Goal: Task Accomplishment & Management: Use online tool/utility

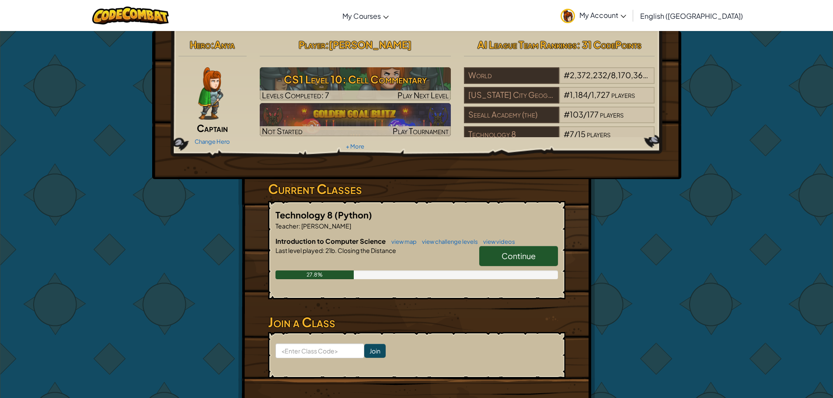
click at [566, 243] on div "Hero : Anya Captain Change Hero Player : [PERSON_NAME] CS1 Level 10: Cell Comme…" at bounding box center [416, 229] width 357 height 396
click at [522, 252] on span "Continue" at bounding box center [519, 256] width 34 height 10
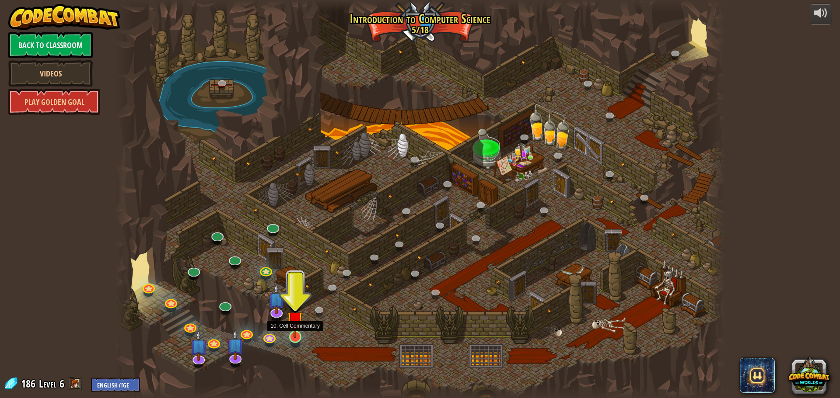
click at [296, 335] on img at bounding box center [295, 319] width 16 height 37
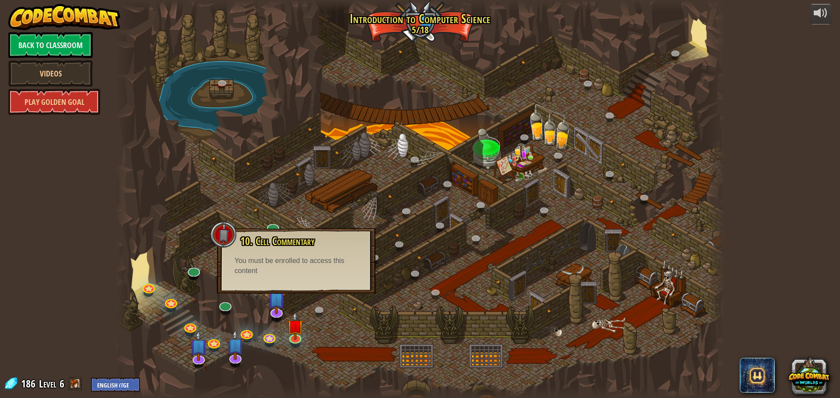
click at [395, 26] on div at bounding box center [420, 199] width 610 height 398
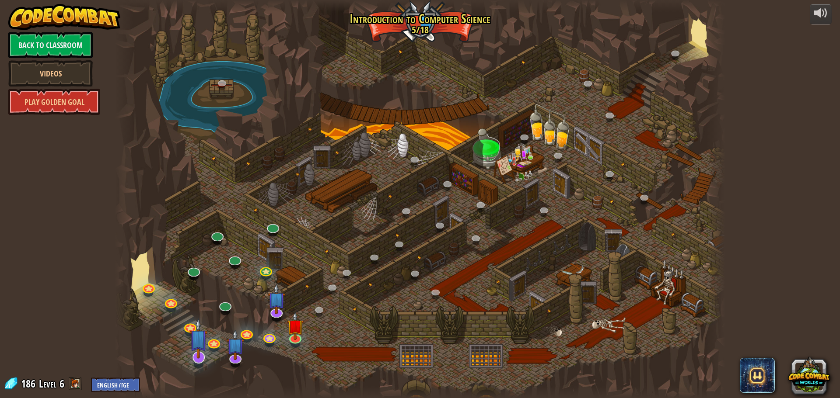
click at [197, 358] on img at bounding box center [198, 338] width 18 height 41
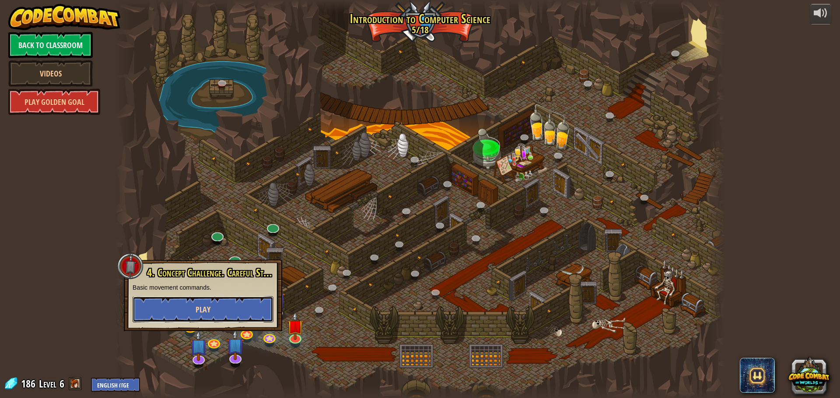
click at [198, 314] on span "Play" at bounding box center [202, 309] width 15 height 11
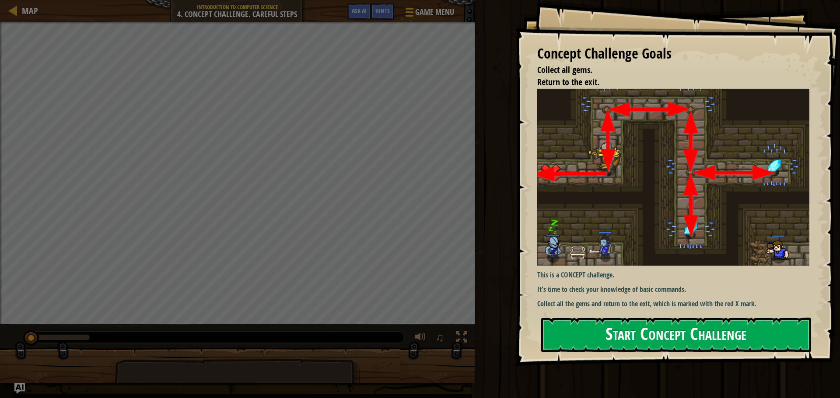
click at [635, 345] on button "Start Concept Challenge" at bounding box center [676, 335] width 270 height 35
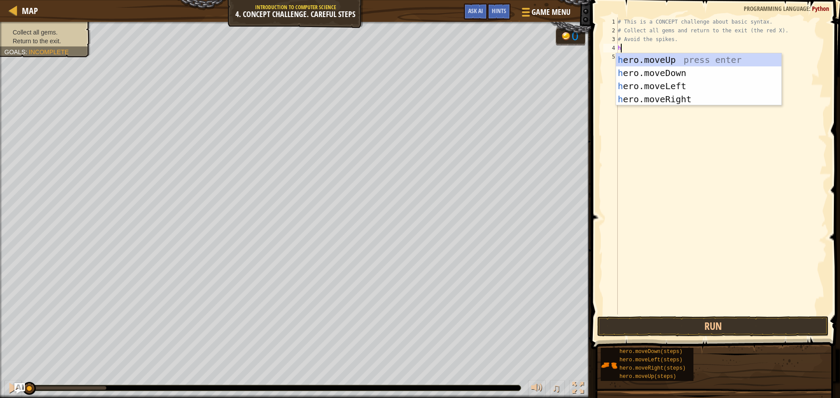
scroll to position [4, 0]
type textarea "hero"
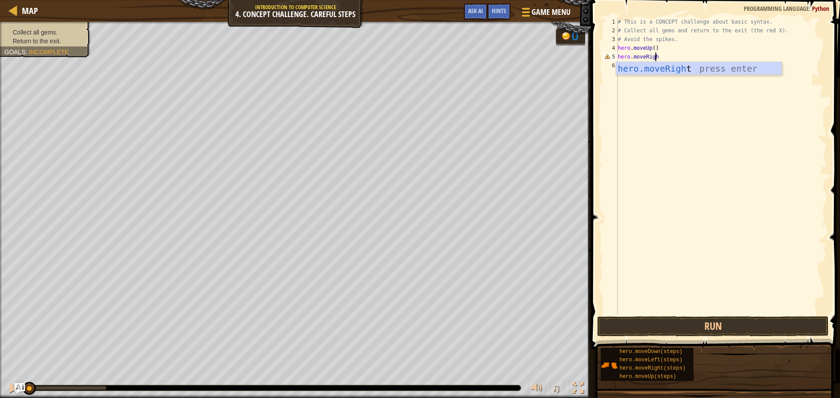
scroll to position [4, 3]
type textarea "hero.moveRight"
click at [671, 87] on div "# This is a CONCEPT challenge about basic syntax. # Collect all gems and return…" at bounding box center [721, 174] width 211 height 315
type textarea "hero.moveDown"
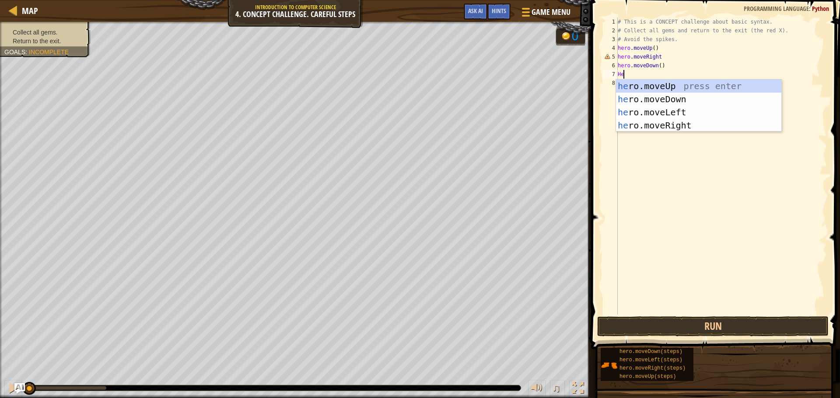
scroll to position [4, 0]
type textarea "H"
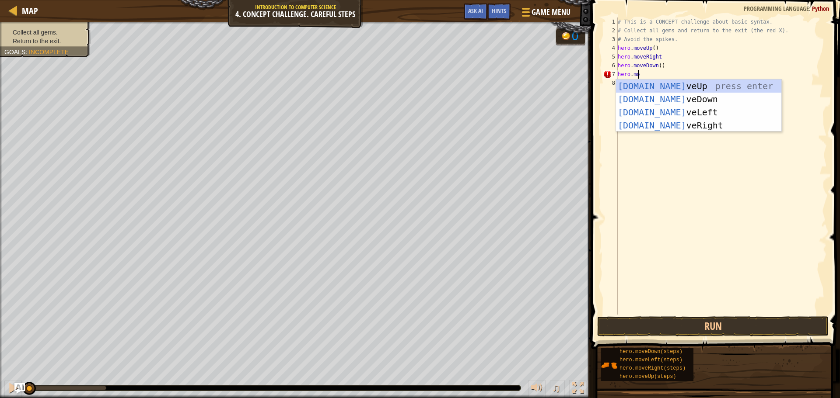
scroll to position [4, 1]
type textarea "hero.move"
click at [681, 100] on div "hero.move Up press enter hero.move Down press enter hero.move Left press enter …" at bounding box center [698, 119] width 165 height 79
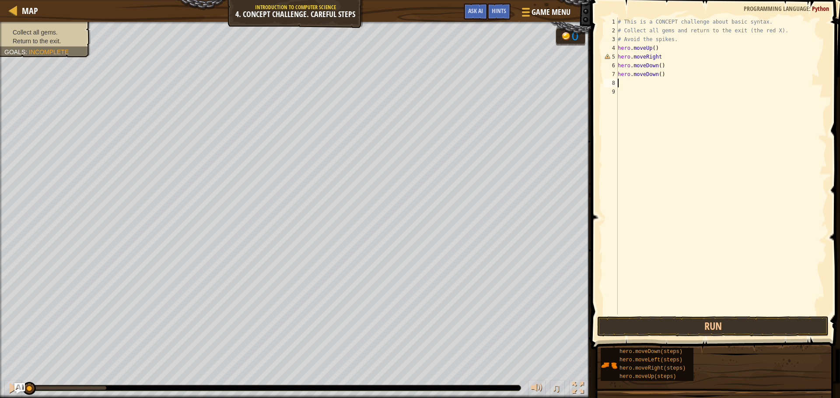
scroll to position [4, 0]
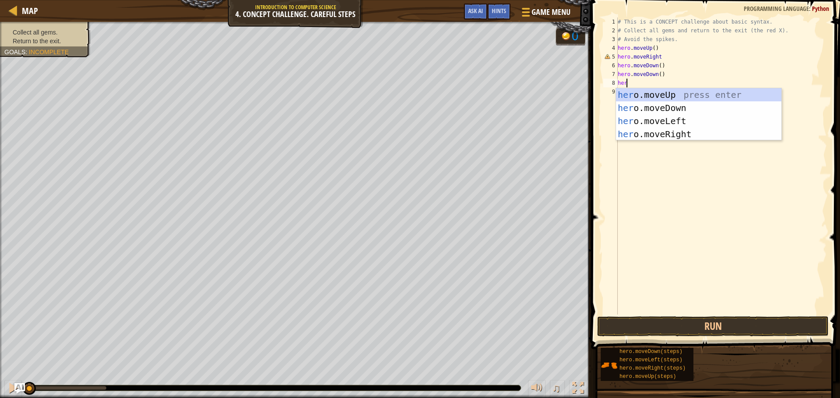
type textarea "hero"
click at [668, 89] on div "hero .moveUp press enter hero .moveDown press enter hero .moveLeft press enter …" at bounding box center [698, 127] width 165 height 79
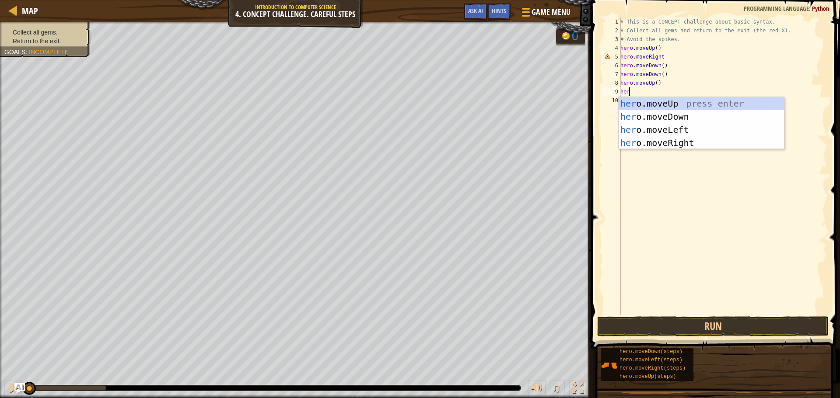
type textarea "hero"
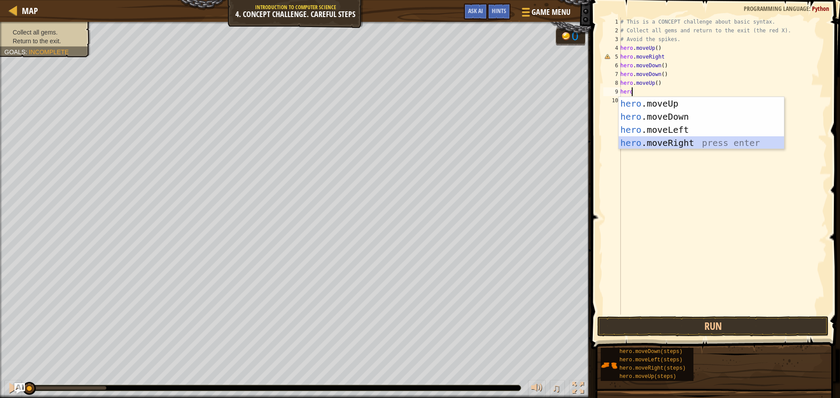
click at [689, 140] on div "hero .moveUp press enter hero .moveDown press enter hero .moveLeft press enter …" at bounding box center [700, 136] width 165 height 79
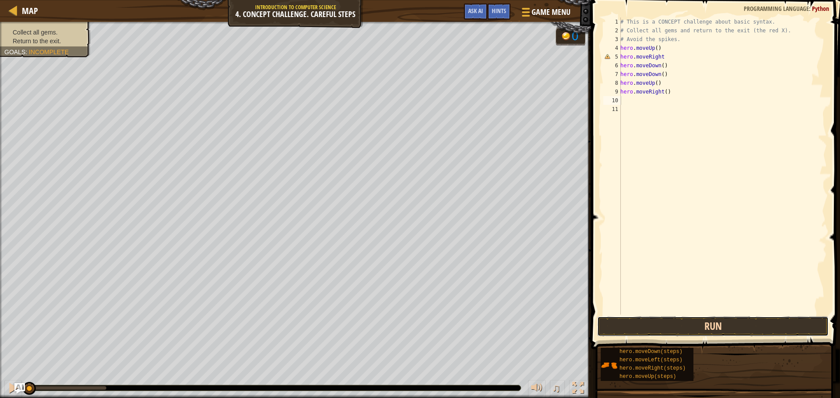
click at [630, 327] on button "Run" at bounding box center [712, 327] width 231 height 20
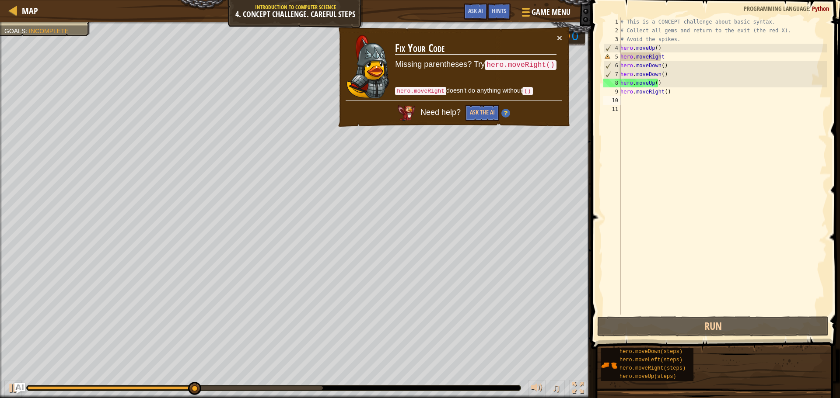
click at [666, 54] on div "# This is a CONCEPT challenge about basic syntax. # Collect all gems and return…" at bounding box center [722, 174] width 208 height 315
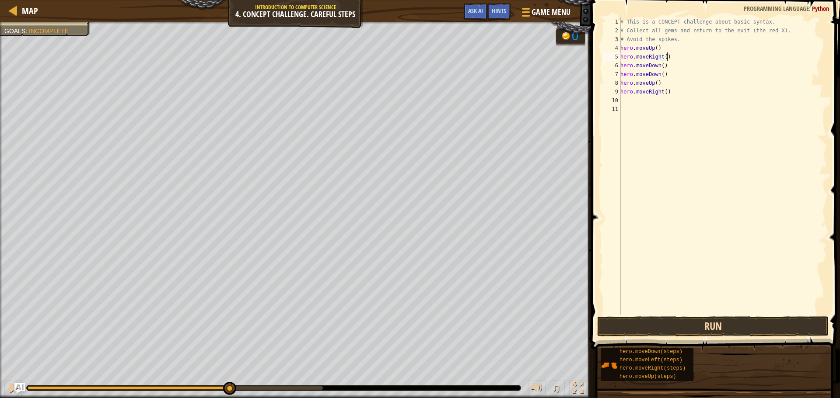
type textarea "hero.moveRight()"
click at [651, 323] on button "Run" at bounding box center [712, 327] width 231 height 20
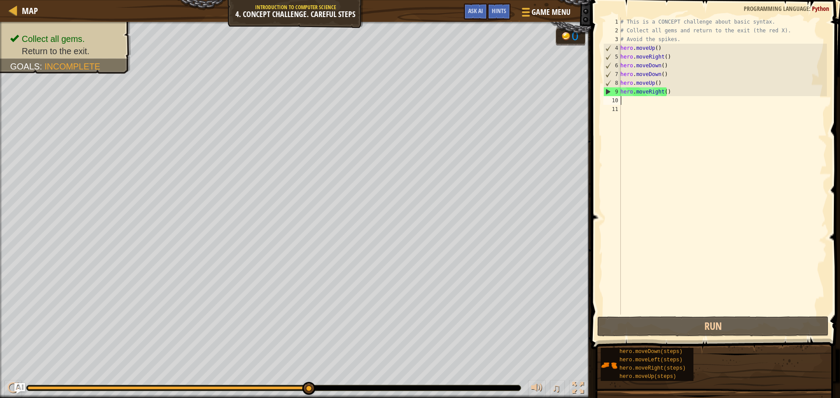
click at [636, 104] on div "# This is a CONCEPT challenge about basic syntax. # Collect all gems and return…" at bounding box center [722, 174] width 208 height 315
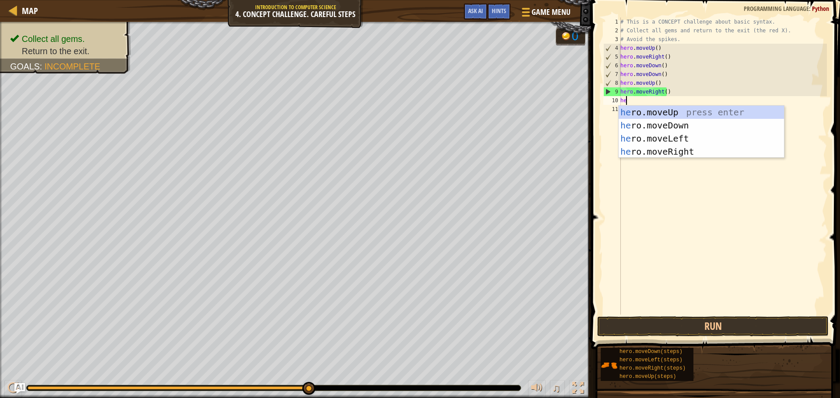
type textarea "her"
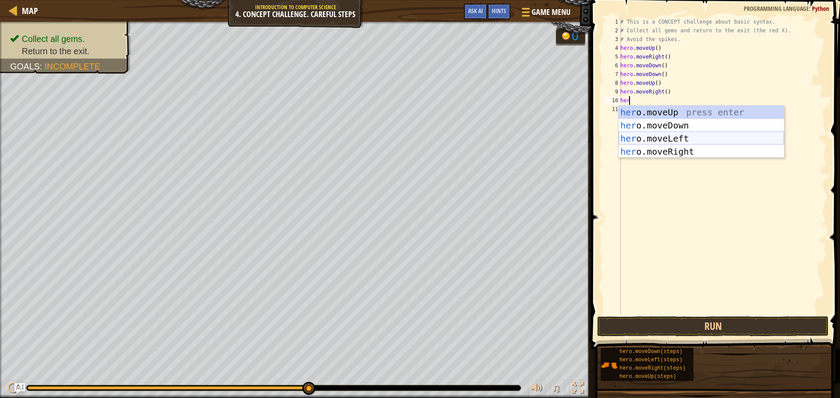
click at [673, 138] on div "her o.moveUp press enter her o.moveDown press enter her o.moveLeft press enter …" at bounding box center [700, 145] width 165 height 79
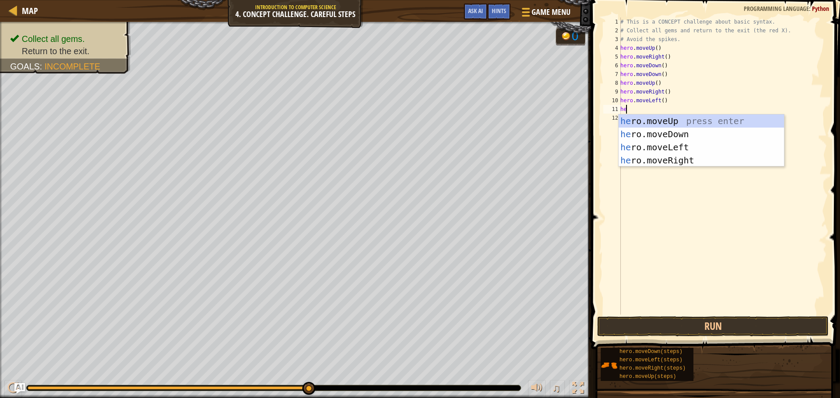
type textarea "her"
click at [661, 120] on div "her o.moveUp press enter her o.moveDown press enter her o.moveLeft press enter …" at bounding box center [700, 154] width 165 height 79
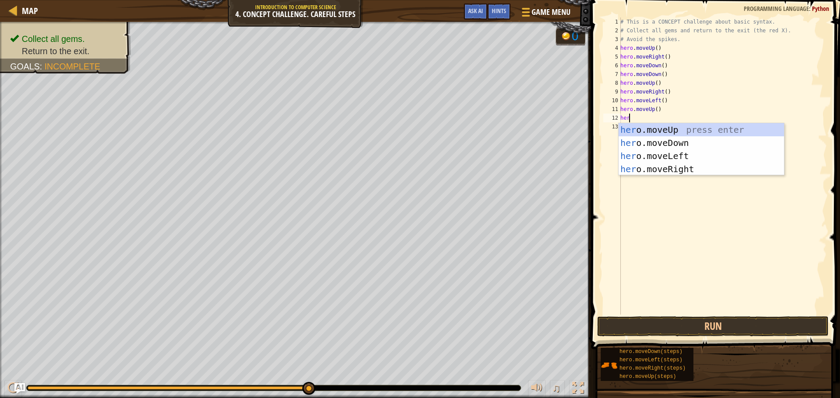
type textarea "hero"
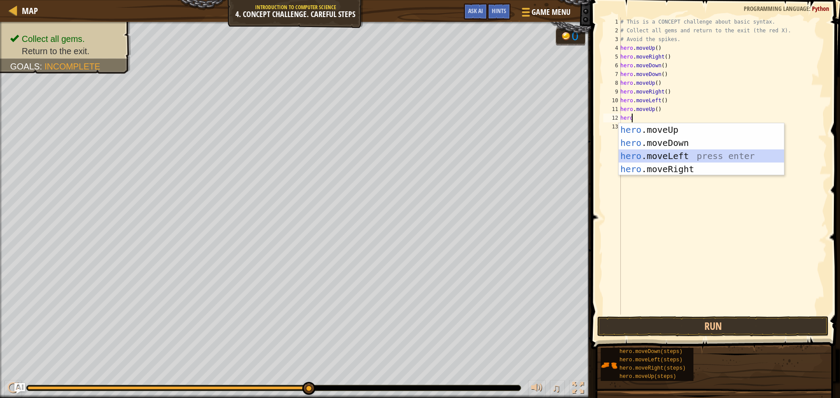
click at [656, 152] on div "hero .moveUp press enter hero .moveDown press enter hero .moveLeft press enter …" at bounding box center [700, 162] width 165 height 79
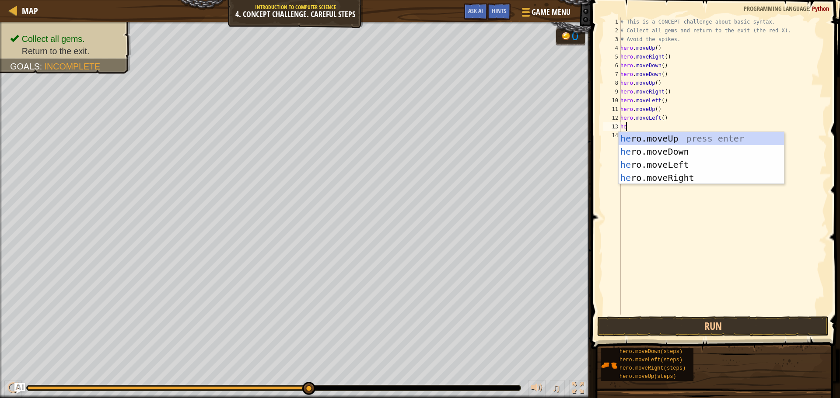
type textarea "hero"
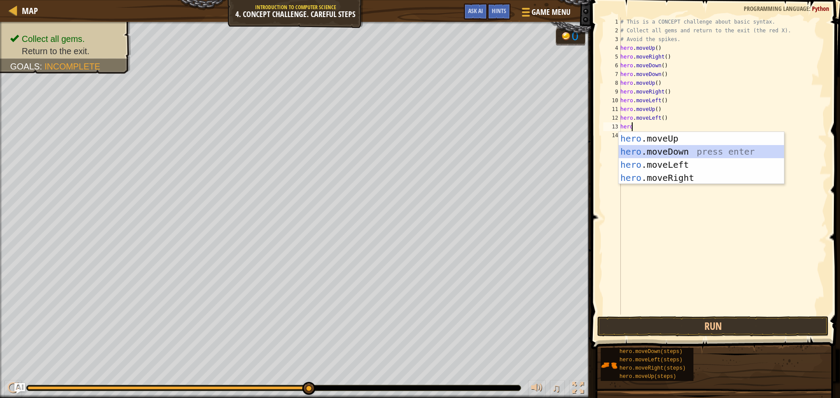
click at [675, 150] on div "hero .moveUp press enter hero .moveDown press enter hero .moveLeft press enter …" at bounding box center [700, 171] width 165 height 79
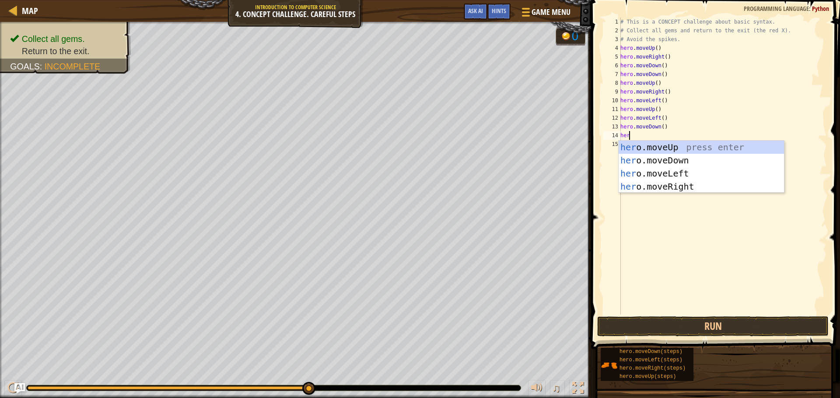
type textarea "hero"
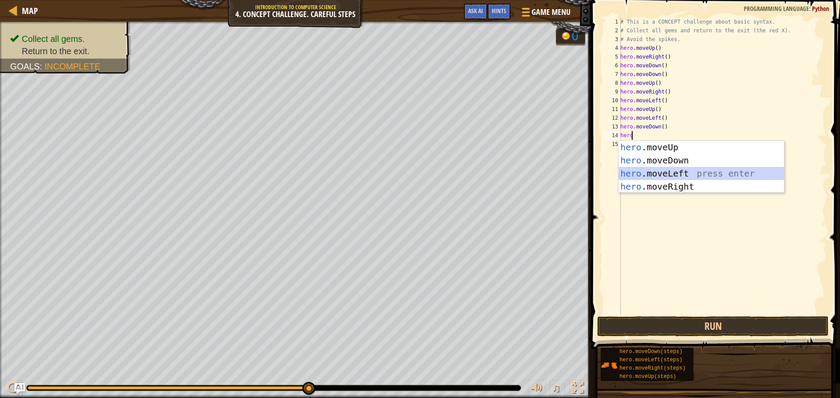
click at [680, 177] on div "hero .moveUp press enter hero .moveDown press enter hero .moveLeft press enter …" at bounding box center [700, 180] width 165 height 79
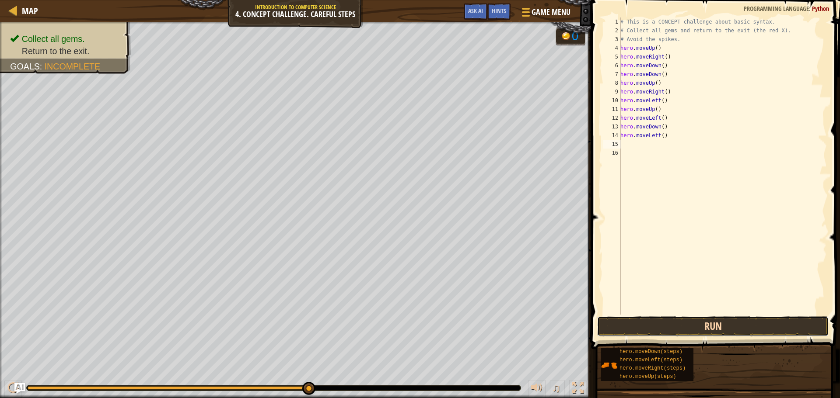
click at [649, 331] on button "Run" at bounding box center [712, 327] width 231 height 20
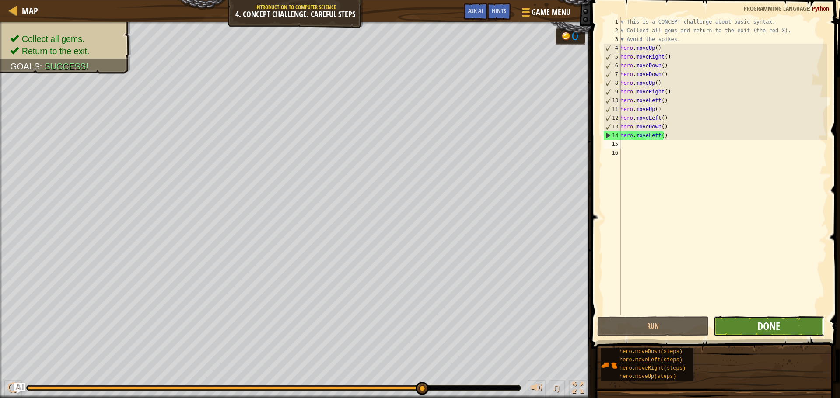
click at [768, 330] on span "Done" at bounding box center [768, 326] width 23 height 14
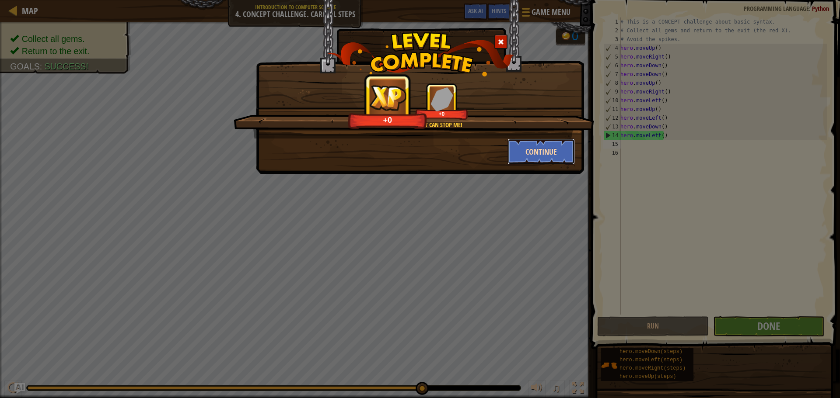
click at [541, 146] on button "Continue" at bounding box center [541, 152] width 68 height 26
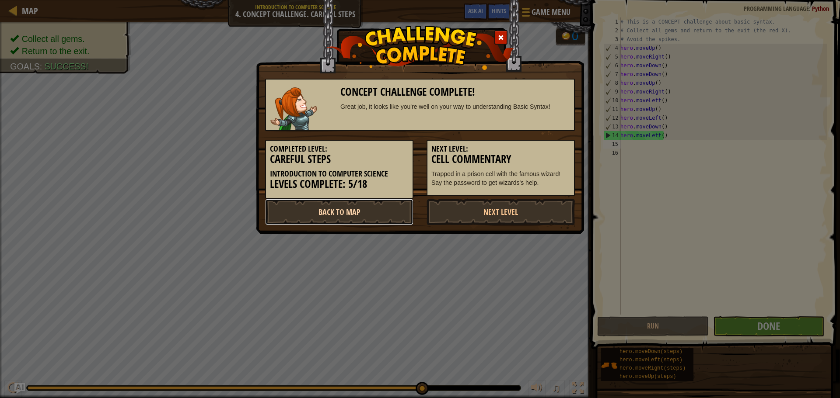
click at [393, 209] on link "Back to Map" at bounding box center [339, 212] width 148 height 26
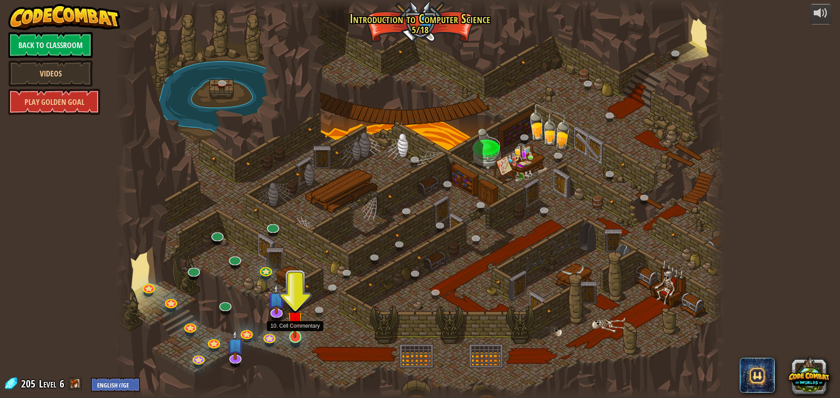
click at [292, 336] on img at bounding box center [295, 319] width 16 height 37
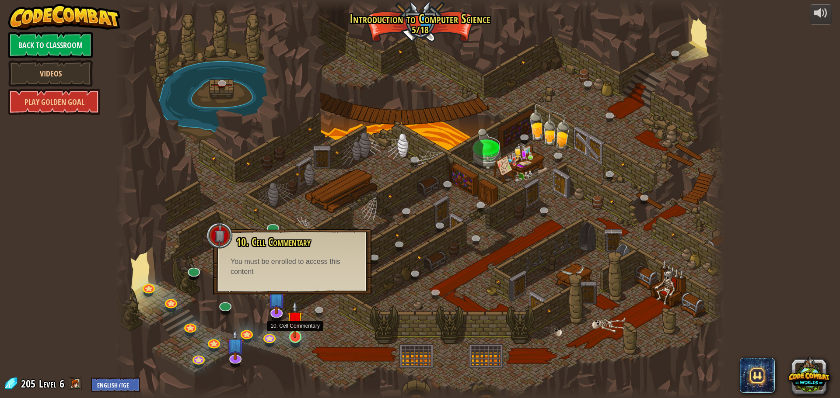
click at [292, 336] on img at bounding box center [295, 319] width 16 height 37
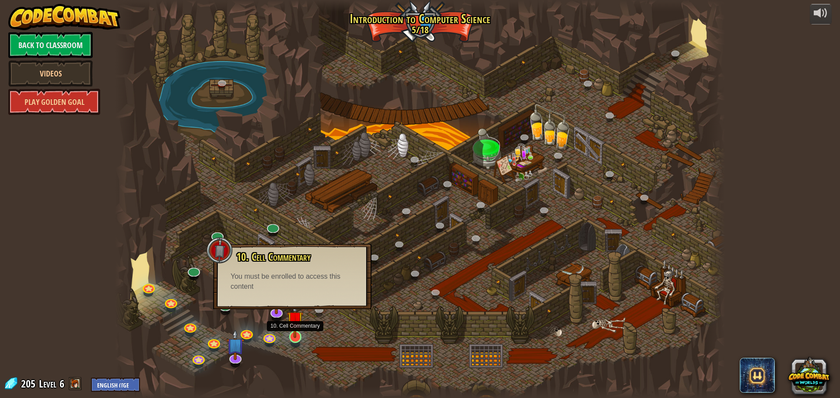
click at [293, 336] on img at bounding box center [295, 319] width 16 height 37
click at [314, 339] on div at bounding box center [420, 199] width 610 height 398
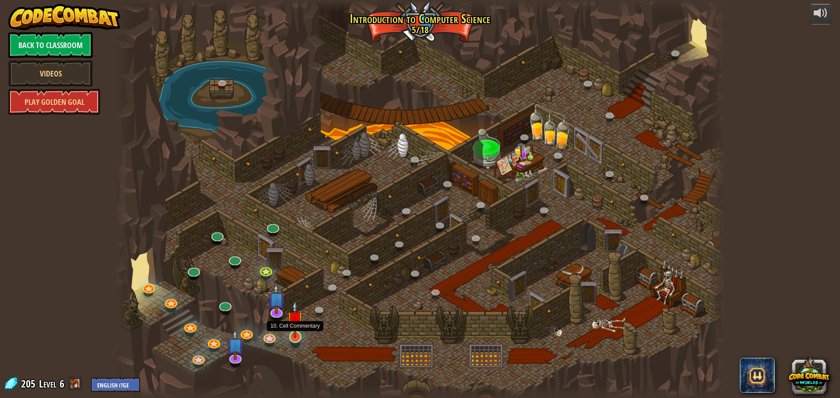
click at [300, 337] on img at bounding box center [295, 319] width 16 height 37
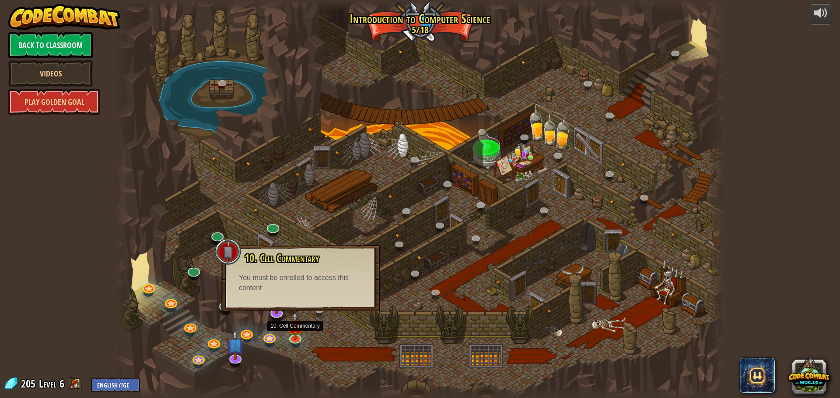
click at [308, 297] on div "10. Cell Commentary Trapped in a prison cell with the famous wizard! Say the pa…" at bounding box center [300, 278] width 158 height 66
click at [312, 297] on div "10. Cell Commentary Trapped in a prison cell with the famous wizard! Say the pa…" at bounding box center [300, 278] width 158 height 66
click at [290, 344] on div "25. Kithgard Gates (Locked) Escape the Kithgard dungeons, and don't let the gua…" at bounding box center [420, 199] width 610 height 398
click at [298, 340] on link at bounding box center [294, 336] width 17 height 17
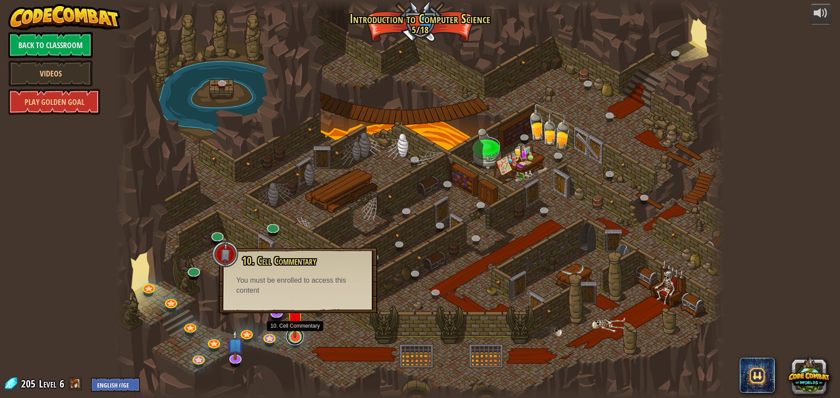
click at [298, 340] on link at bounding box center [294, 336] width 17 height 17
click at [311, 337] on div at bounding box center [420, 199] width 610 height 398
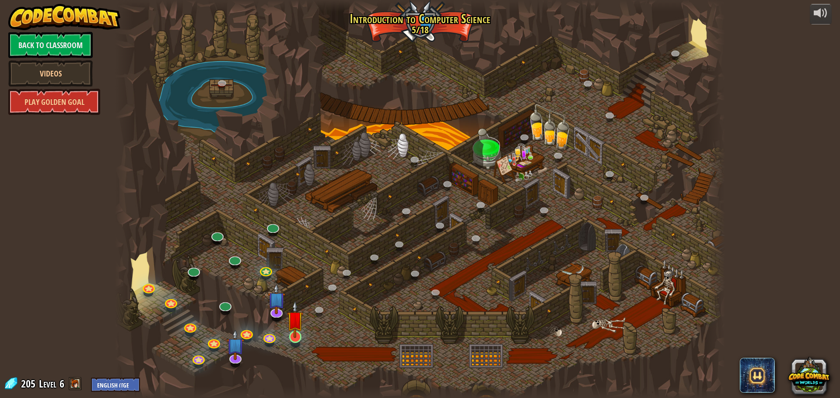
click at [301, 335] on img at bounding box center [295, 319] width 16 height 37
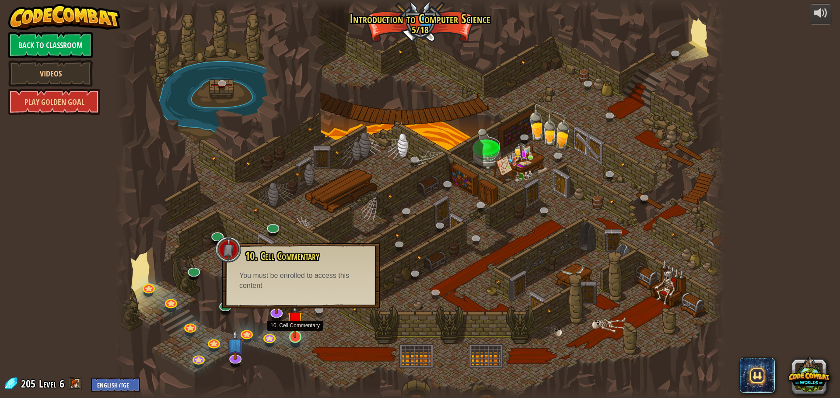
click at [301, 335] on img at bounding box center [295, 319] width 16 height 37
click at [314, 337] on div at bounding box center [420, 199] width 610 height 398
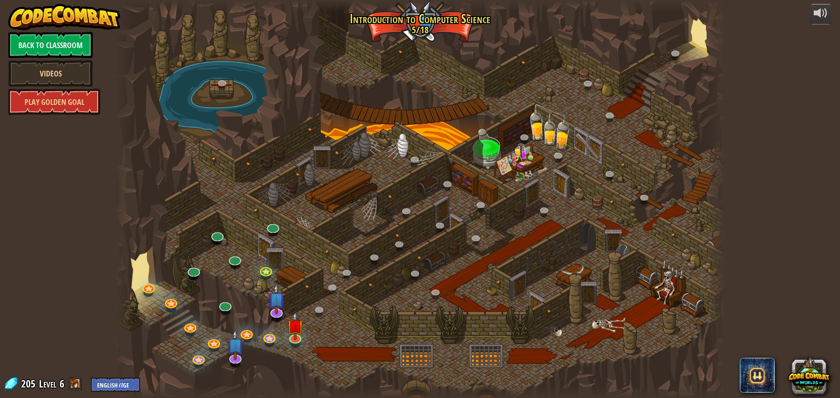
click at [312, 338] on div at bounding box center [420, 199] width 610 height 398
drag, startPoint x: 302, startPoint y: 337, endPoint x: 294, endPoint y: 335, distance: 8.1
click at [298, 336] on div "25. Kithgard Gates (Locked) Escape the Kithgard dungeons, and don't let the gua…" at bounding box center [420, 199] width 610 height 398
click at [294, 335] on img at bounding box center [295, 319] width 16 height 37
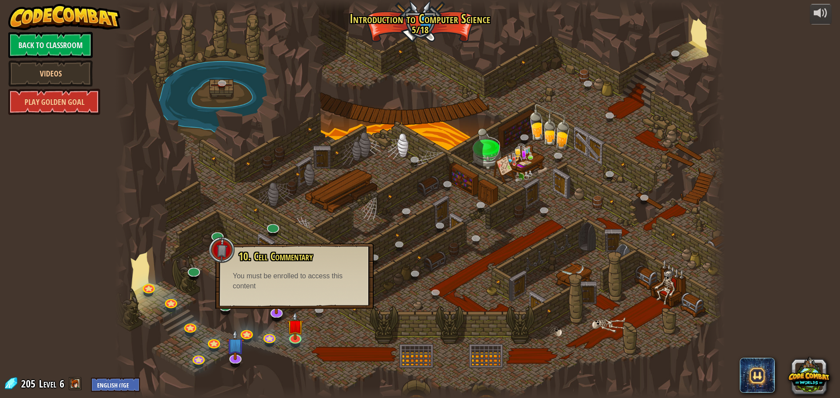
click at [313, 337] on div at bounding box center [420, 199] width 610 height 398
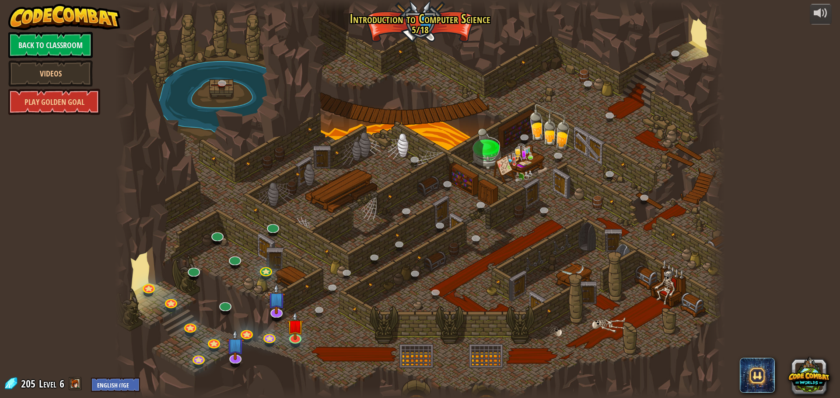
click at [224, 358] on div at bounding box center [420, 199] width 610 height 398
click at [233, 360] on link at bounding box center [234, 356] width 17 height 17
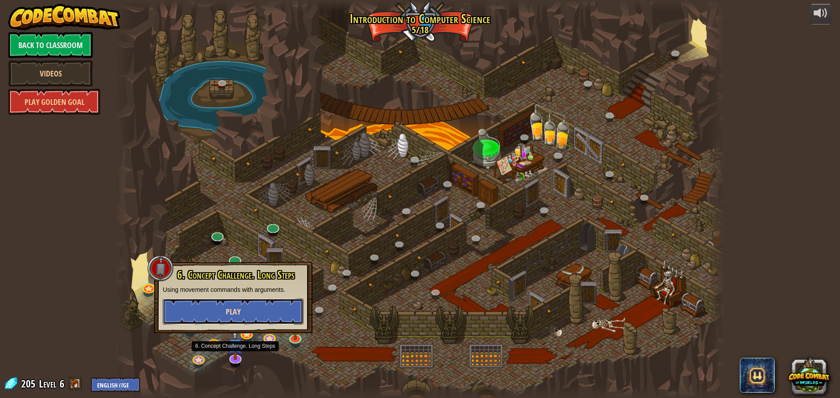
click at [269, 306] on button "Play" at bounding box center [233, 312] width 141 height 26
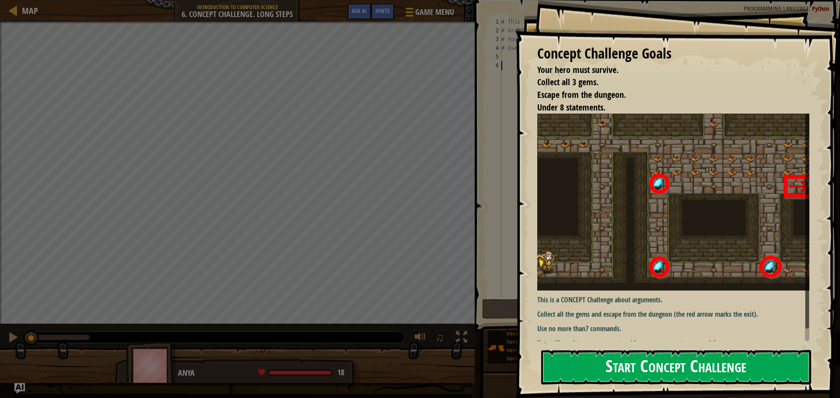
click at [600, 363] on button "Start Concept Challenge" at bounding box center [676, 367] width 270 height 35
